Goal: Information Seeking & Learning: Learn about a topic

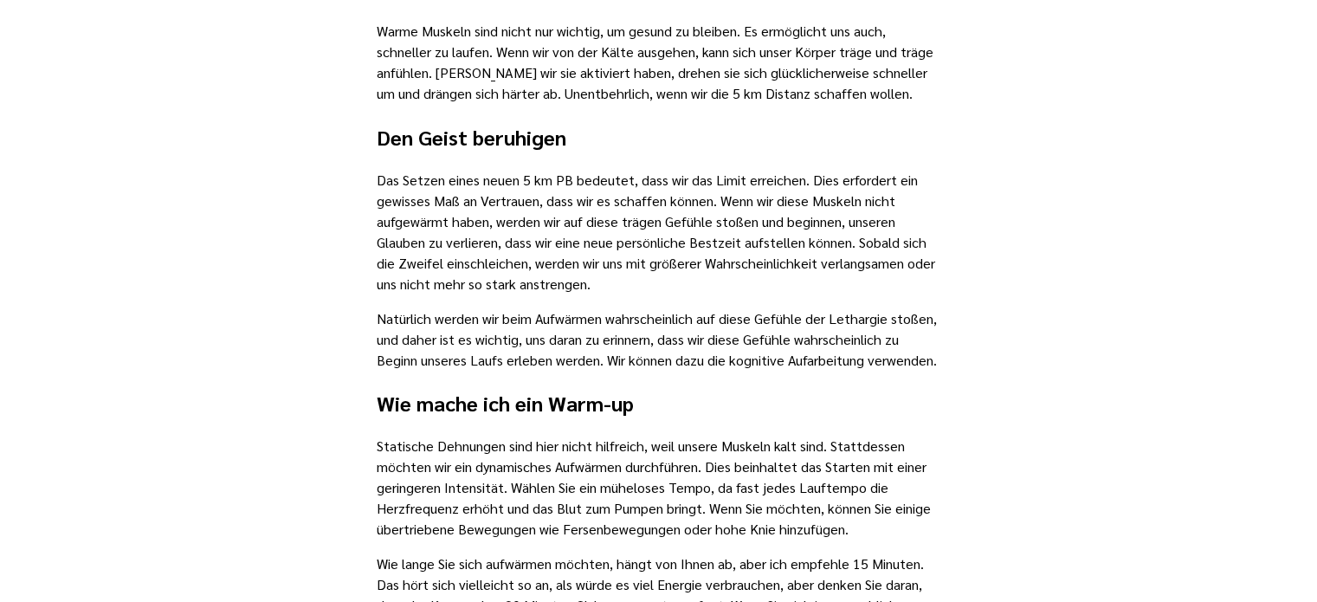
scroll to position [1039, 0]
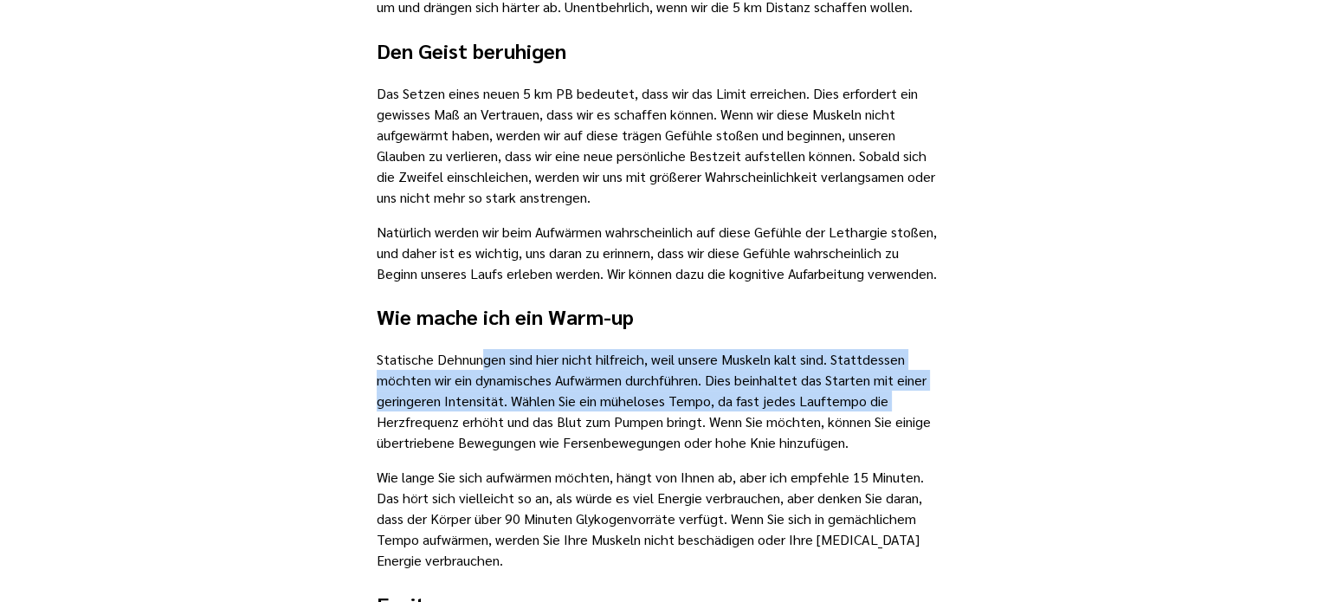
drag, startPoint x: 475, startPoint y: 349, endPoint x: 951, endPoint y: 410, distance: 480.2
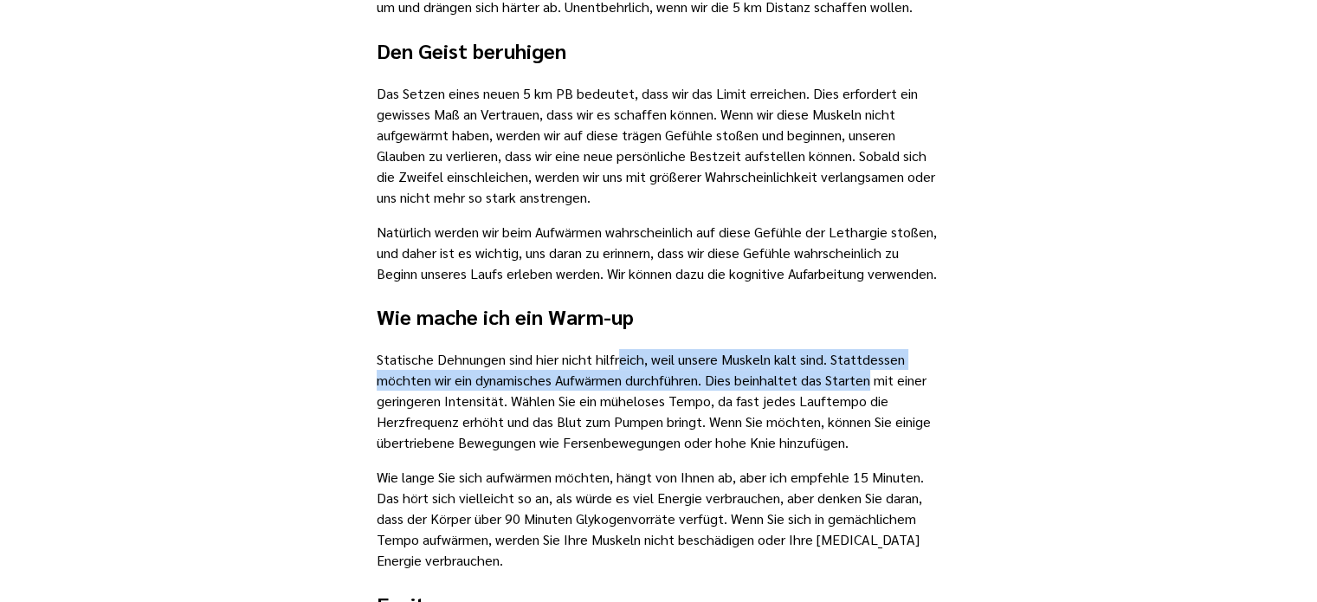
drag, startPoint x: 649, startPoint y: 359, endPoint x: 862, endPoint y: 372, distance: 214.3
click at [862, 372] on p "Statische Dehnungen sind hier nicht hilfreich, weil unsere Muskeln kalt sind. S…" at bounding box center [659, 401] width 565 height 104
click at [783, 380] on p "Statische Dehnungen sind hier nicht hilfreich, weil unsere Muskeln kalt sind. S…" at bounding box center [659, 401] width 565 height 104
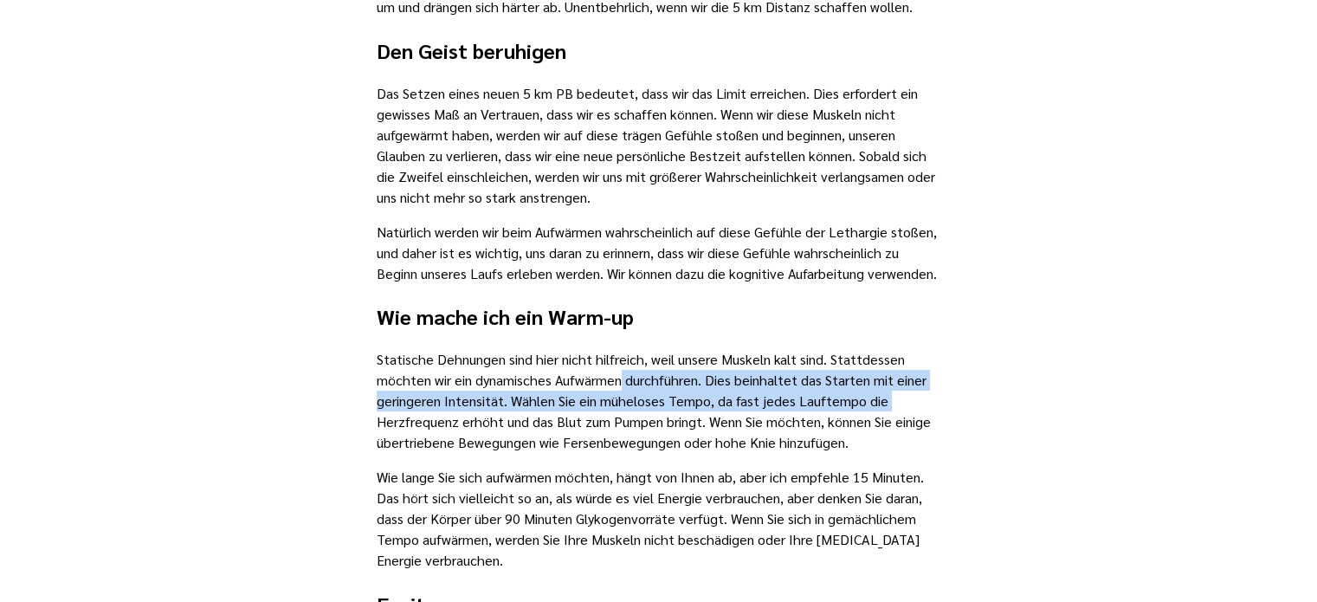
drag, startPoint x: 619, startPoint y: 381, endPoint x: 989, endPoint y: 404, distance: 370.4
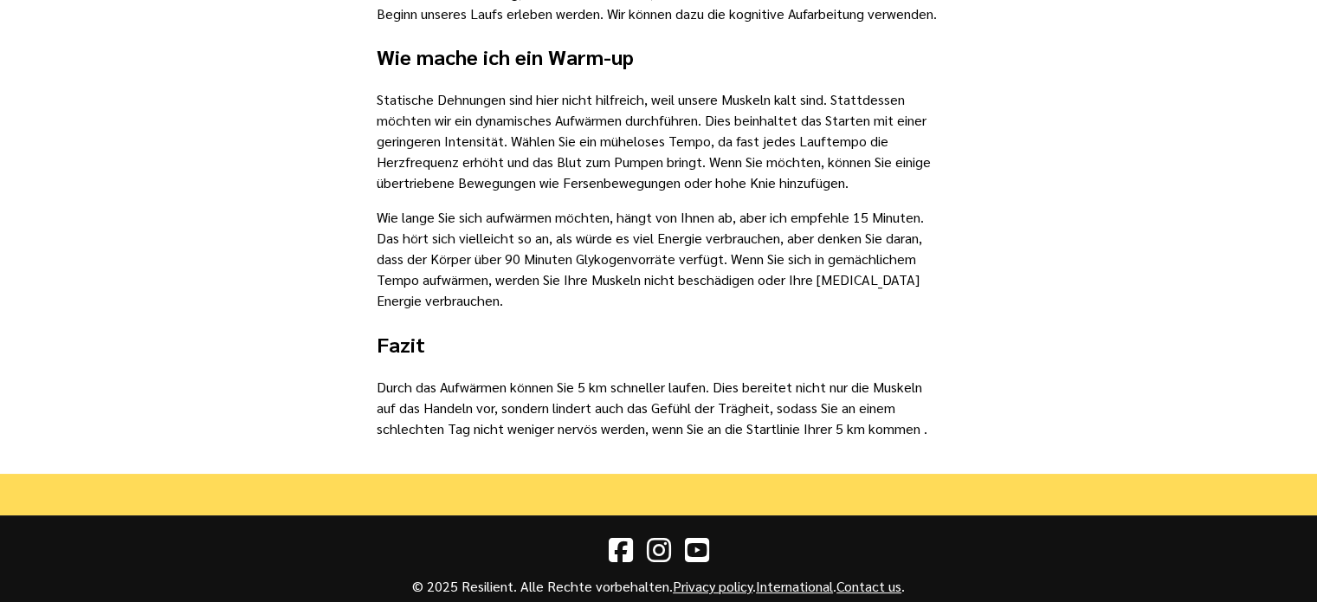
scroll to position [1355, 0]
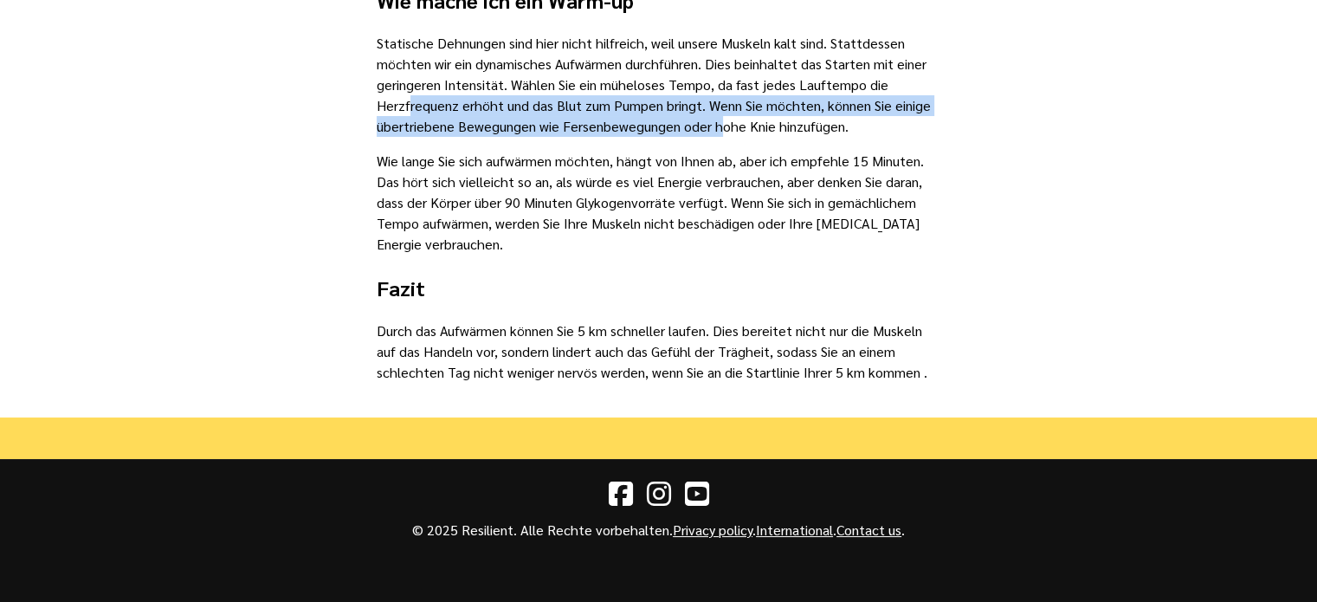
drag, startPoint x: 404, startPoint y: 103, endPoint x: 714, endPoint y: 135, distance: 311.7
click at [714, 135] on p "Statische Dehnungen sind hier nicht hilfreich, weil unsere Muskeln kalt sind. S…" at bounding box center [659, 85] width 565 height 104
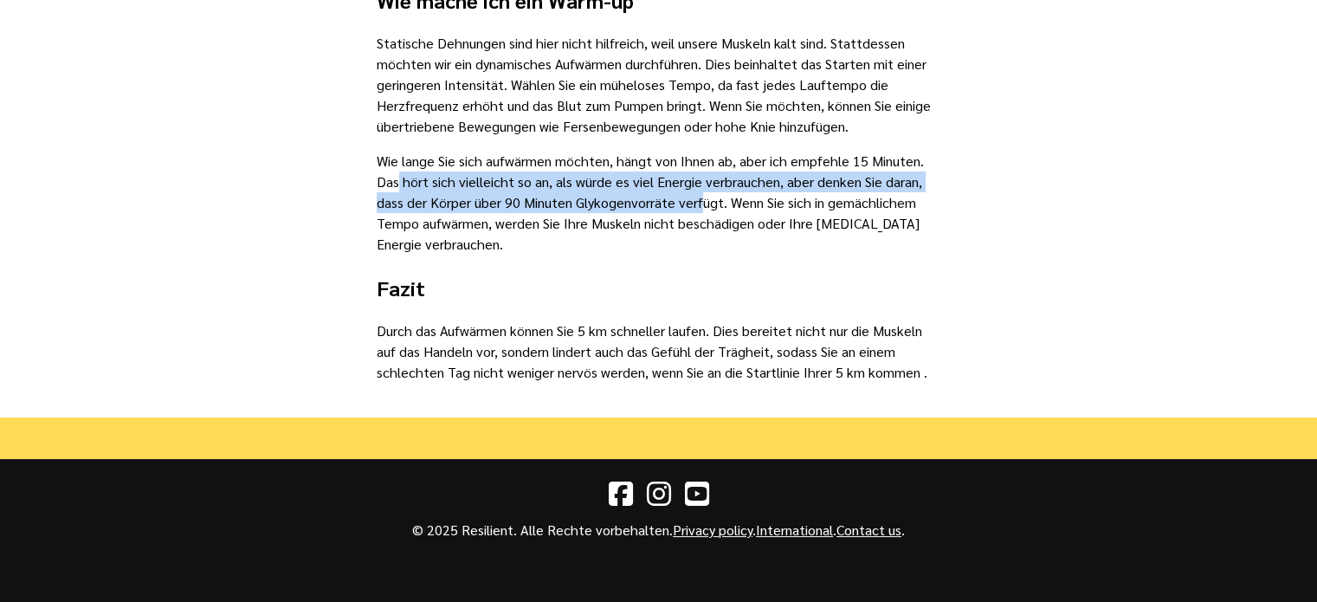
drag, startPoint x: 391, startPoint y: 184, endPoint x: 696, endPoint y: 194, distance: 305.0
click at [696, 194] on p "Wie lange Sie sich aufwärmen möchten, hängt von Ihnen ab, aber ich empfehle 15 …" at bounding box center [659, 203] width 565 height 104
click at [585, 207] on p "Wie lange Sie sich aufwärmen möchten, hängt von Ihnen ab, aber ich empfehle 15 …" at bounding box center [659, 203] width 565 height 104
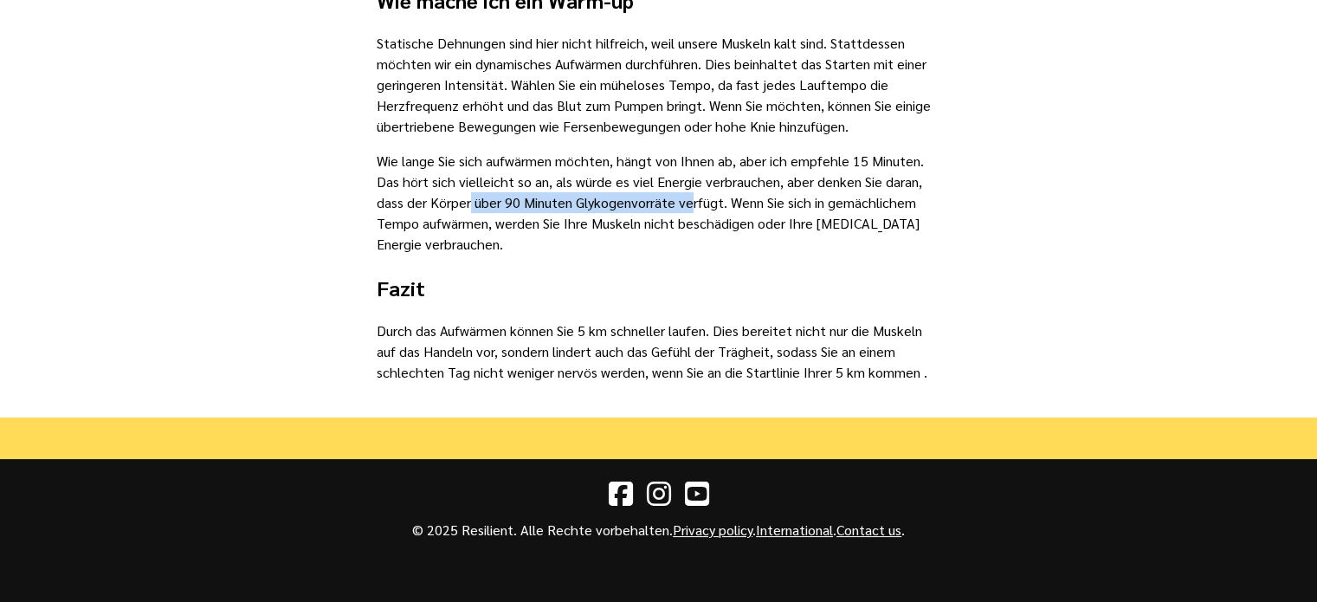
drag, startPoint x: 464, startPoint y: 203, endPoint x: 681, endPoint y: 201, distance: 217.4
click at [681, 201] on p "Wie lange Sie sich aufwärmen möchten, hängt von Ihnen ab, aber ich empfehle 15 …" at bounding box center [659, 203] width 565 height 104
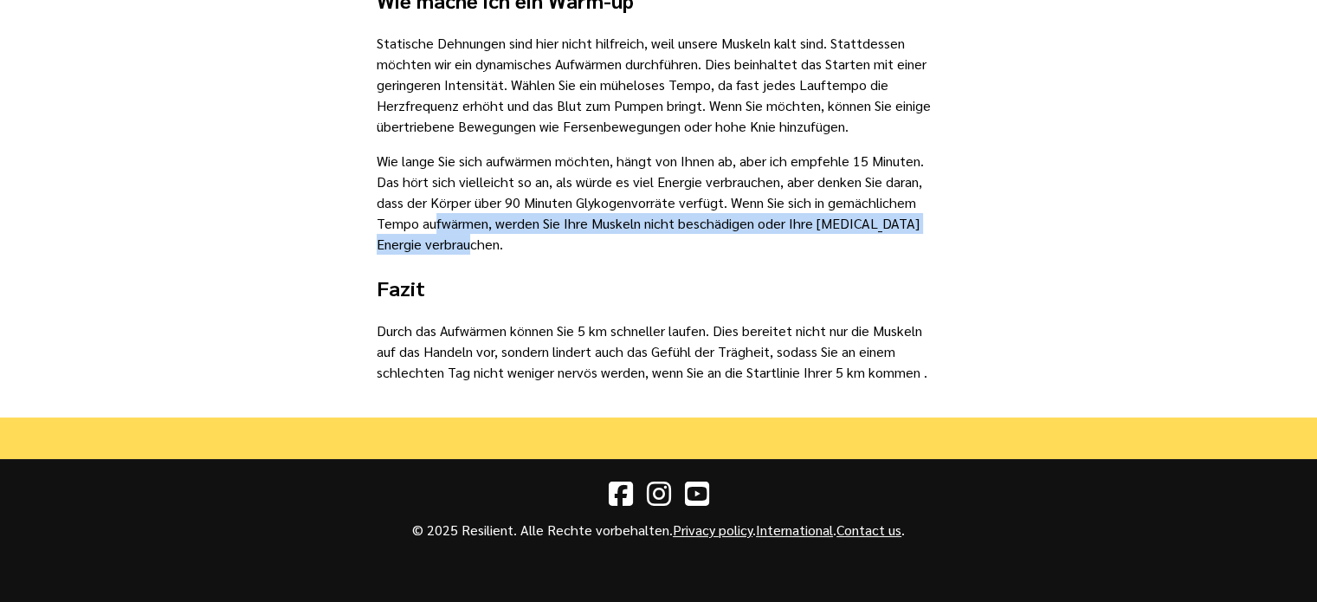
drag, startPoint x: 427, startPoint y: 230, endPoint x: 702, endPoint y: 235, distance: 275.4
click at [702, 235] on p "Wie lange Sie sich aufwärmen möchten, hängt von Ihnen ab, aber ich empfehle 15 …" at bounding box center [659, 203] width 565 height 104
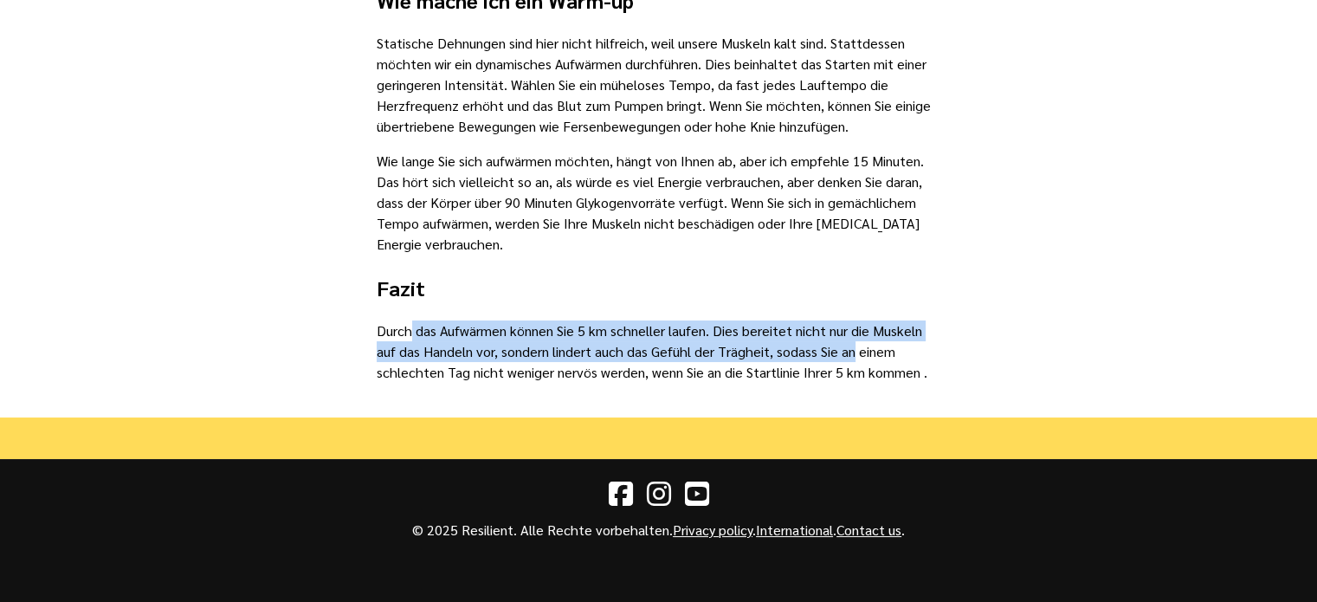
drag, startPoint x: 402, startPoint y: 339, endPoint x: 849, endPoint y: 346, distance: 446.9
click at [849, 346] on p "Durch das Aufwärmen können Sie 5 km schneller laufen. Dies bereitet nicht nur d…" at bounding box center [659, 351] width 565 height 62
drag, startPoint x: 560, startPoint y: 348, endPoint x: 940, endPoint y: 362, distance: 379.5
click at [940, 362] on p "Durch das Aufwärmen können Sie 5 km schneller laufen. Dies bereitet nicht nur d…" at bounding box center [659, 351] width 565 height 62
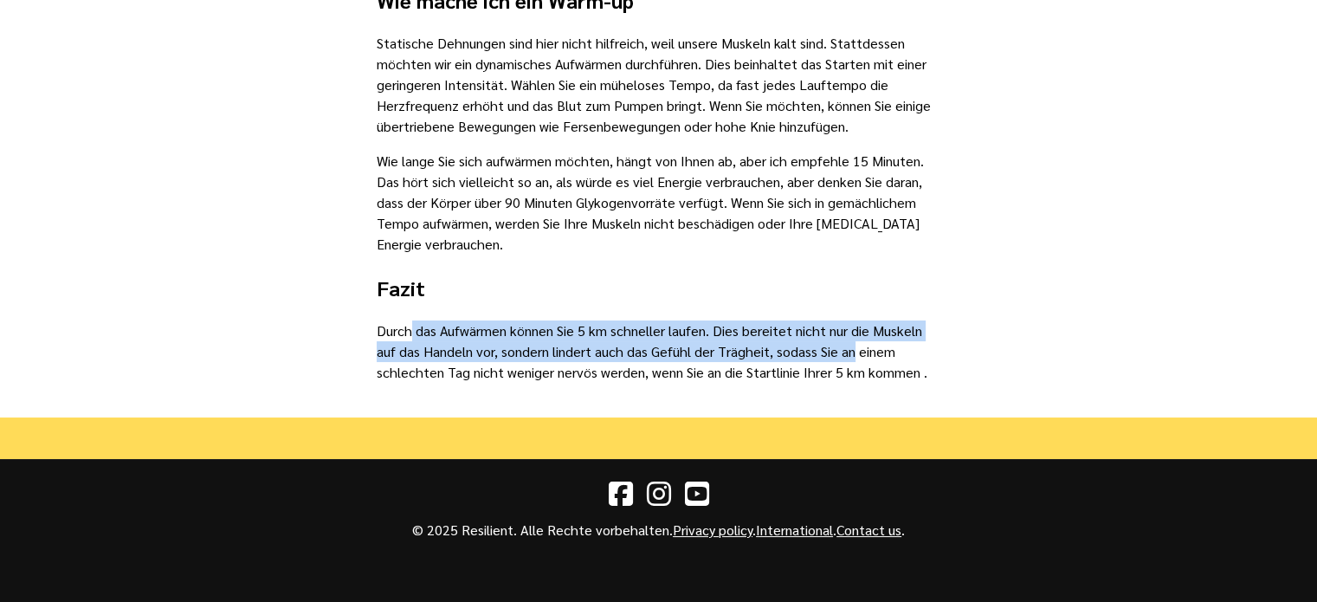
click at [744, 352] on p "Durch das Aufwärmen können Sie 5 km schneller laufen. Dies bereitet nicht nur d…" at bounding box center [659, 351] width 565 height 62
click at [485, 365] on p "Durch das Aufwärmen können Sie 5 km schneller laufen. Dies bereitet nicht nur d…" at bounding box center [659, 351] width 565 height 62
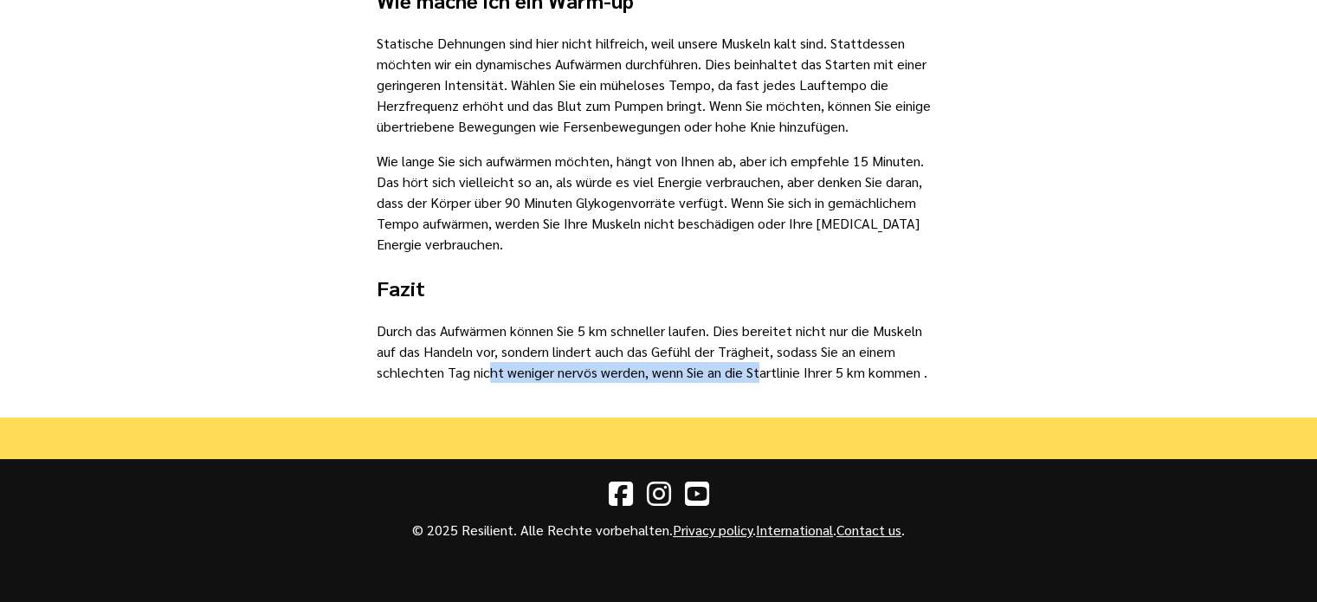
drag, startPoint x: 481, startPoint y: 369, endPoint x: 752, endPoint y: 366, distance: 270.2
click at [752, 366] on p "Durch das Aufwärmen können Sie 5 km schneller laufen. Dies bereitet nicht nur d…" at bounding box center [659, 351] width 565 height 62
